Goal: Information Seeking & Learning: Learn about a topic

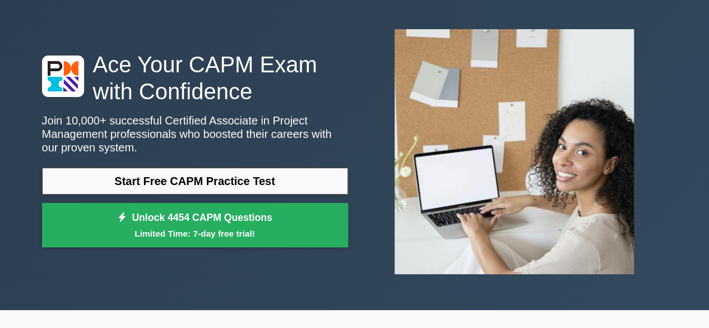
scroll to position [25, 0]
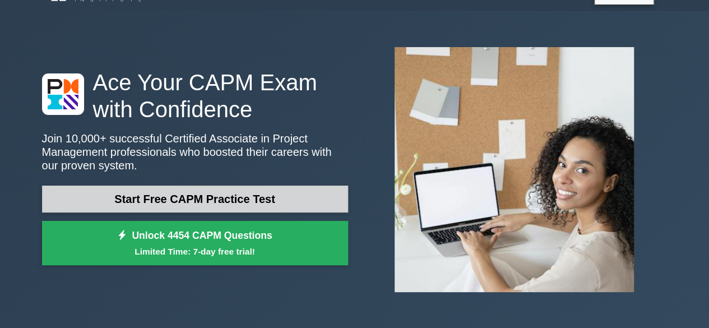
click at [191, 197] on link "Start Free CAPM Practice Test" at bounding box center [195, 199] width 306 height 27
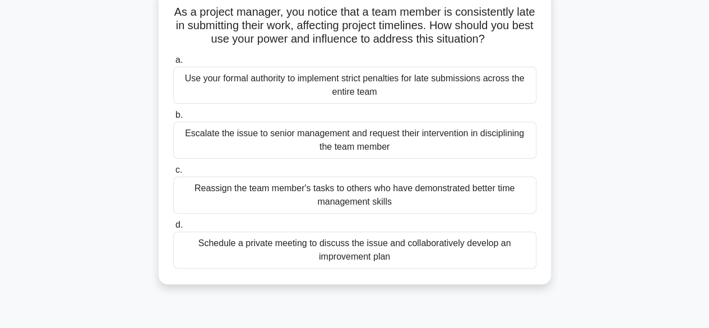
scroll to position [76, 0]
click at [369, 248] on div "Schedule a private meeting to discuss the issue and collaboratively develop an …" at bounding box center [354, 249] width 363 height 37
click at [173, 228] on input "d. Schedule a private meeting to discuss the issue and collaboratively develop …" at bounding box center [173, 224] width 0 height 7
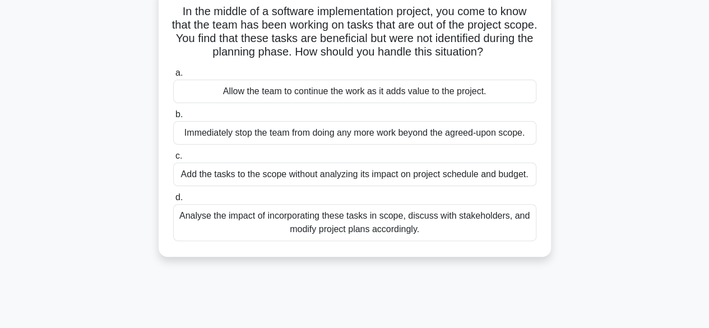
click at [316, 216] on div "Analyse the impact of incorporating these tasks in scope, discuss with stakehol…" at bounding box center [354, 222] width 363 height 37
click at [173, 201] on input "d. Analyse the impact of incorporating these tasks in scope, discuss with stake…" at bounding box center [173, 197] width 0 height 7
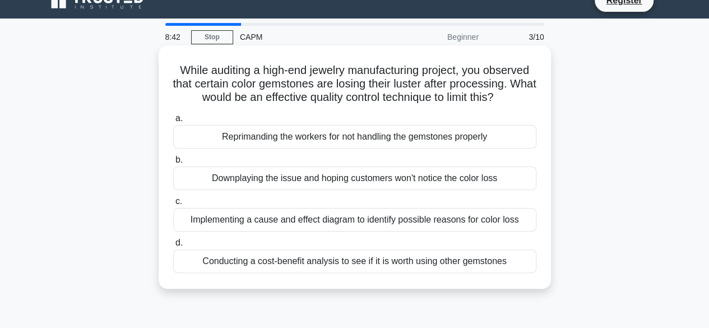
scroll to position [0, 0]
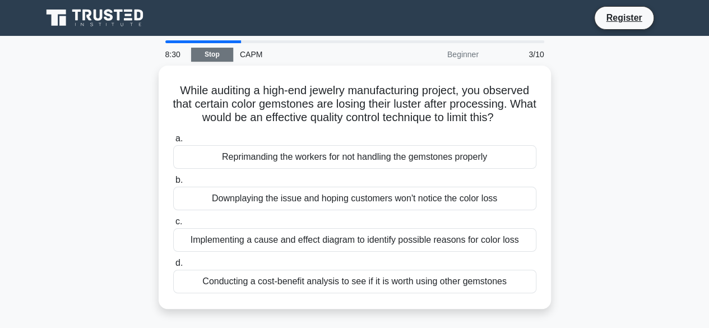
click at [216, 55] on link "Stop" at bounding box center [212, 55] width 42 height 14
